Goal: Information Seeking & Learning: Find specific fact

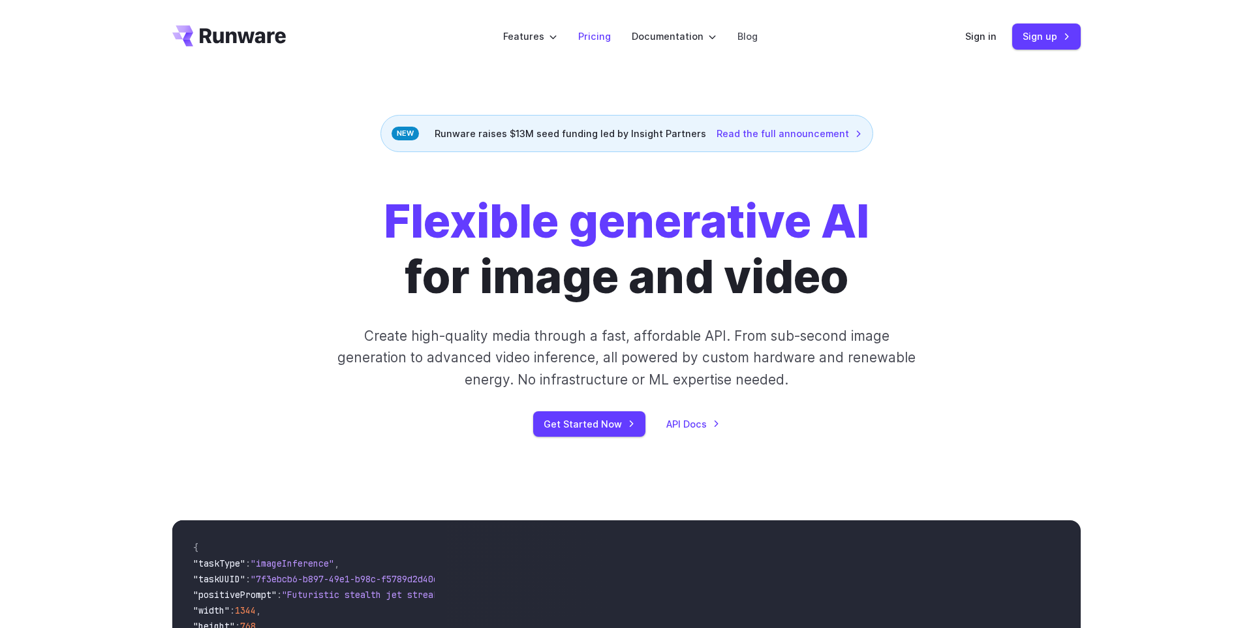
click at [598, 39] on link "Pricing" at bounding box center [594, 36] width 33 height 15
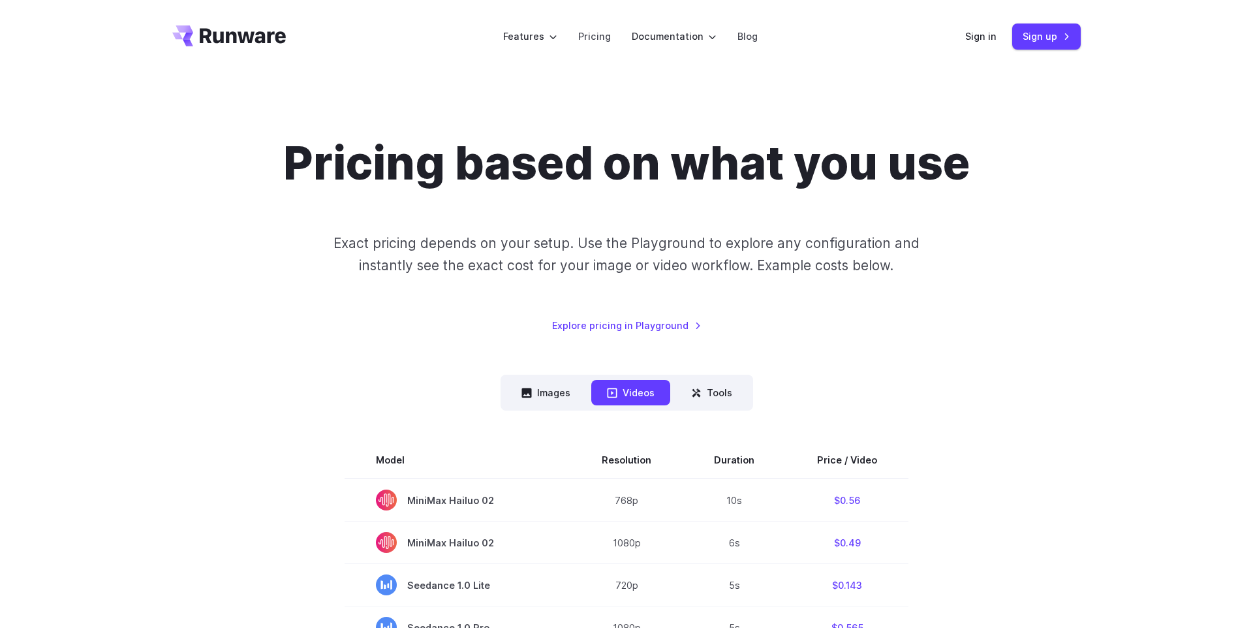
scroll to position [19, 0]
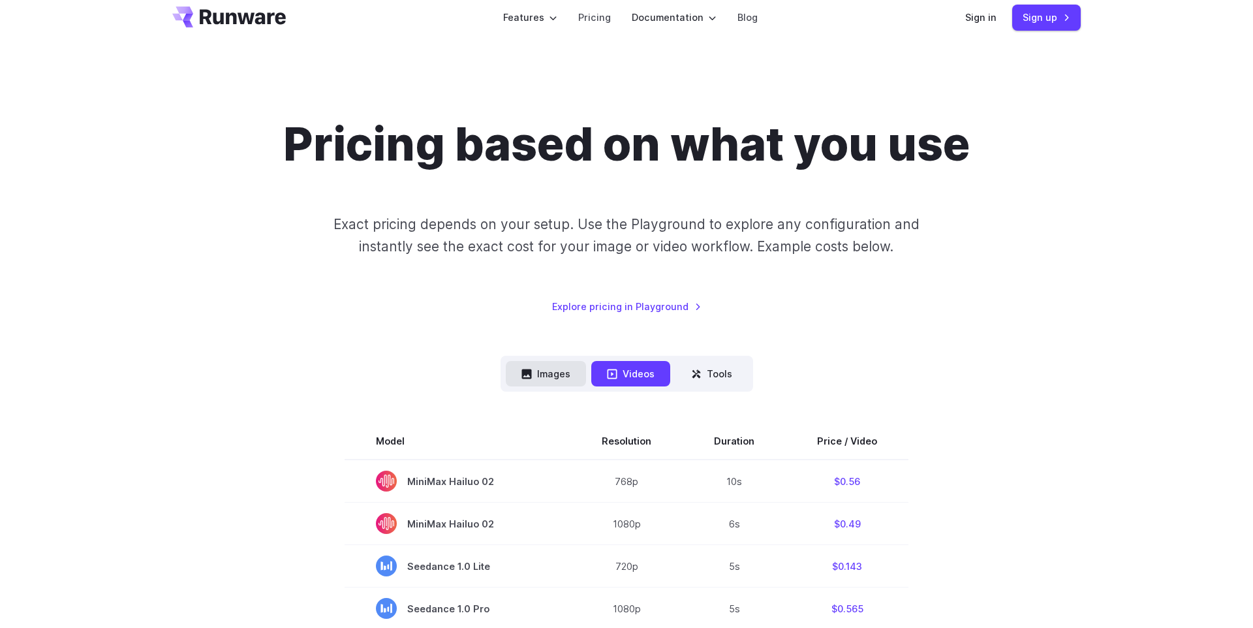
click at [550, 372] on button "Images" at bounding box center [546, 373] width 80 height 25
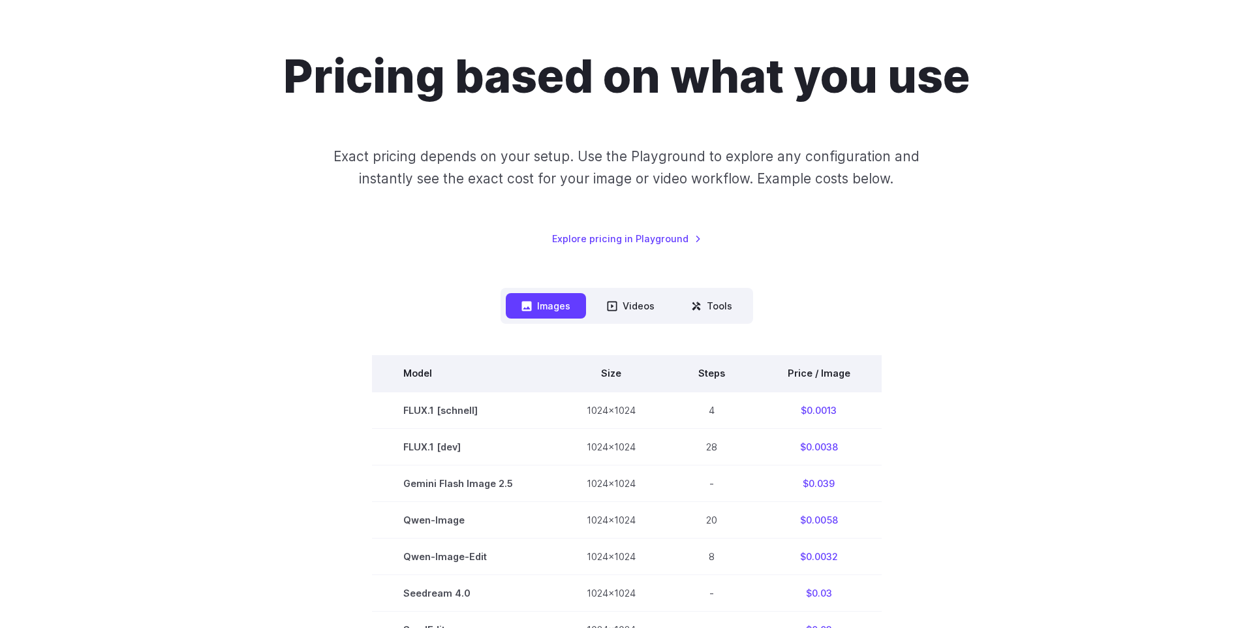
scroll to position [88, 0]
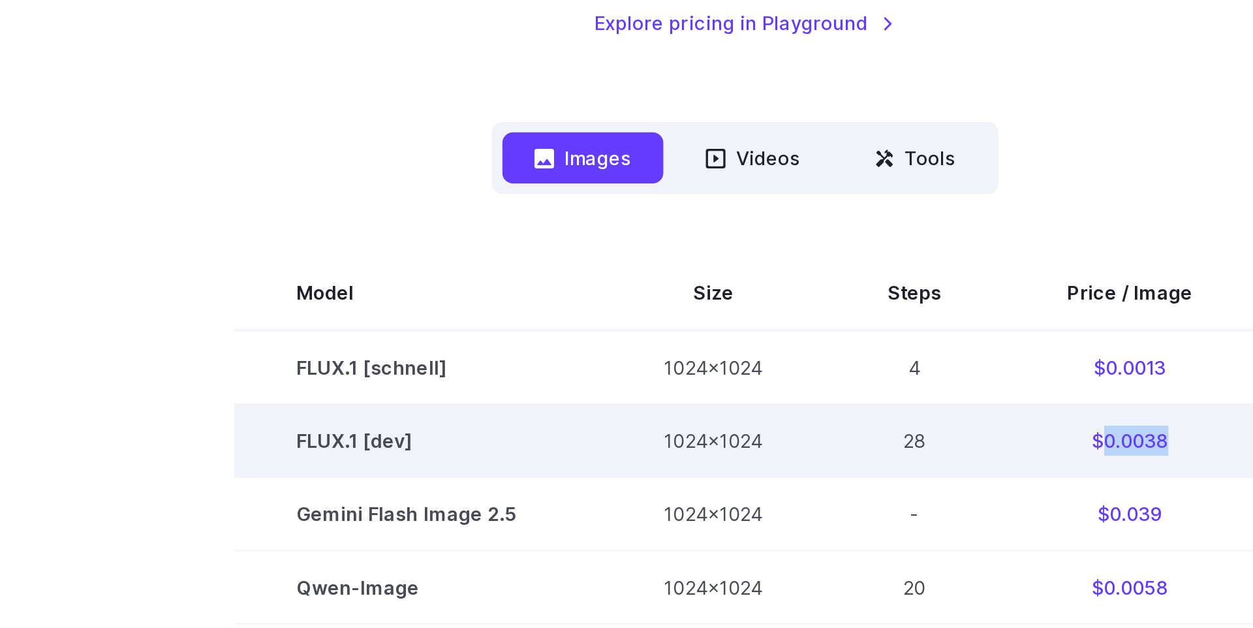
drag, startPoint x: 840, startPoint y: 446, endPoint x: 800, endPoint y: 449, distance: 40.0
click at [800, 449] on td "$0.0038" at bounding box center [819, 446] width 125 height 37
copy td "0.0038"
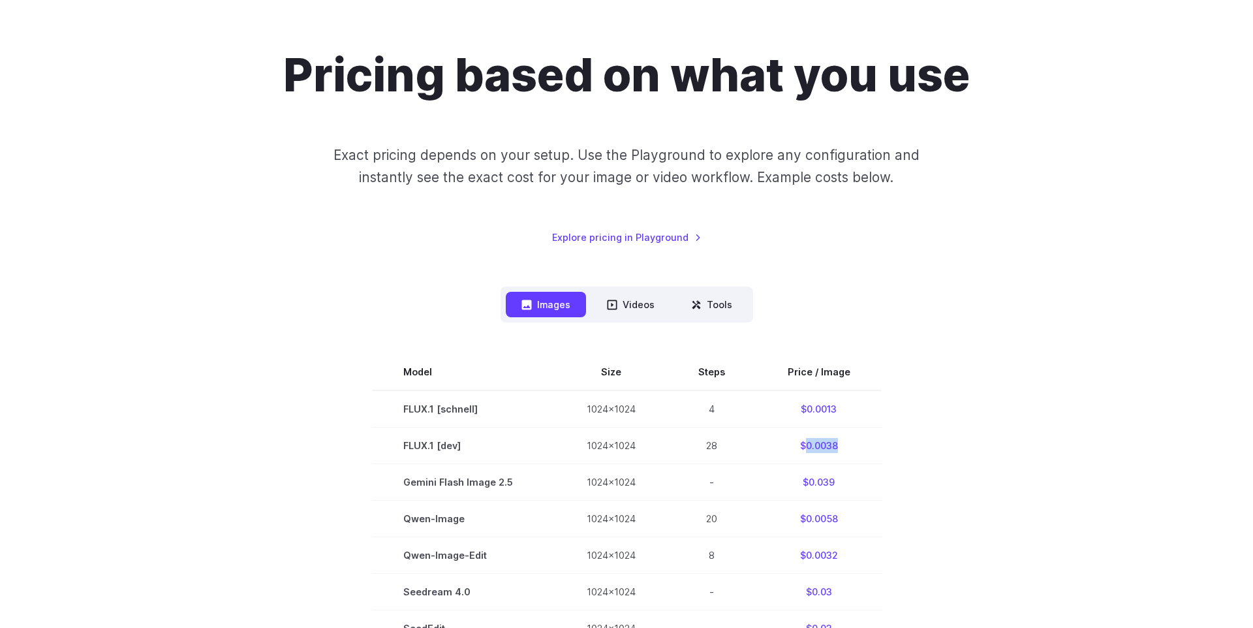
click at [473, 276] on div "Pricing based on what you use Exact pricing depends on your setup. Use the Play…" at bounding box center [626, 614] width 909 height 1133
